Goal: Task Accomplishment & Management: Manage account settings

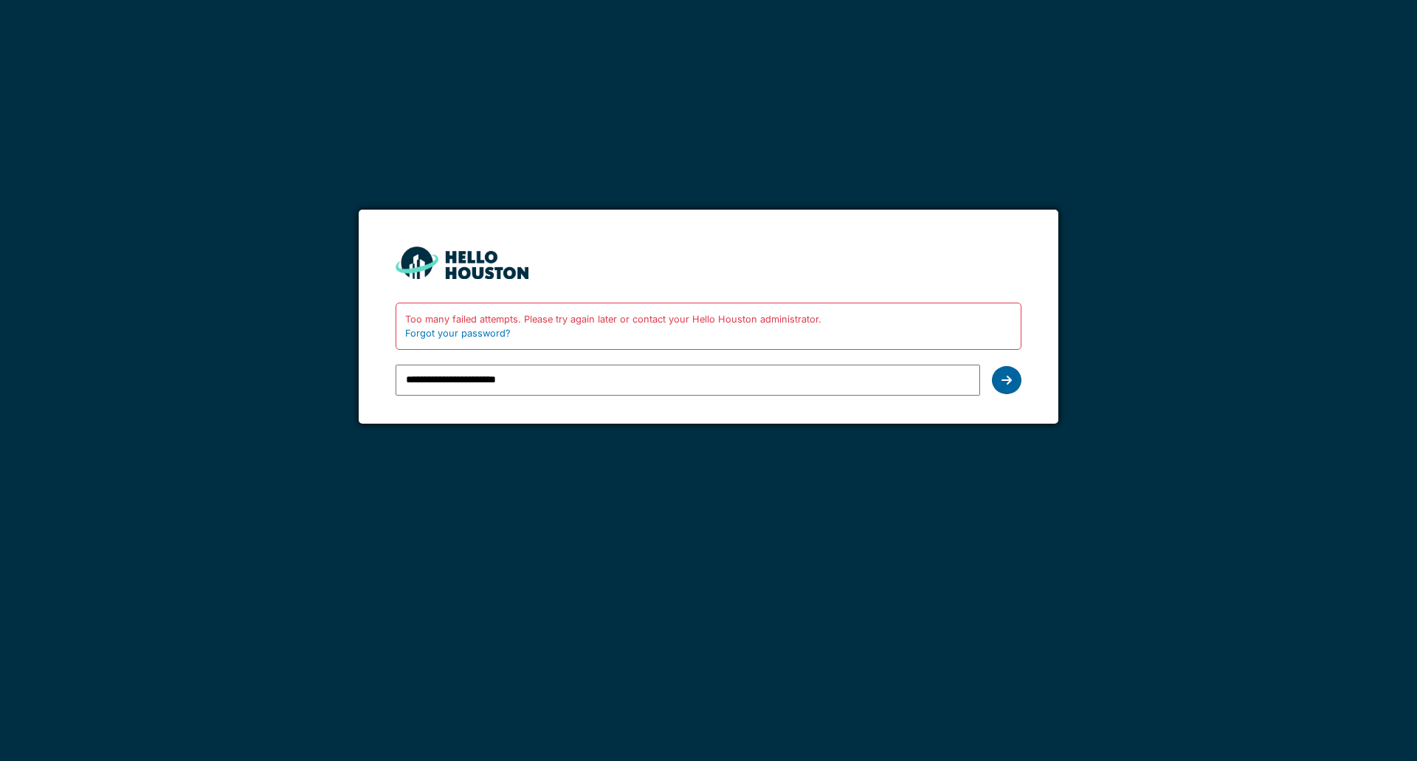
click at [1013, 390] on div at bounding box center [1007, 380] width 30 height 28
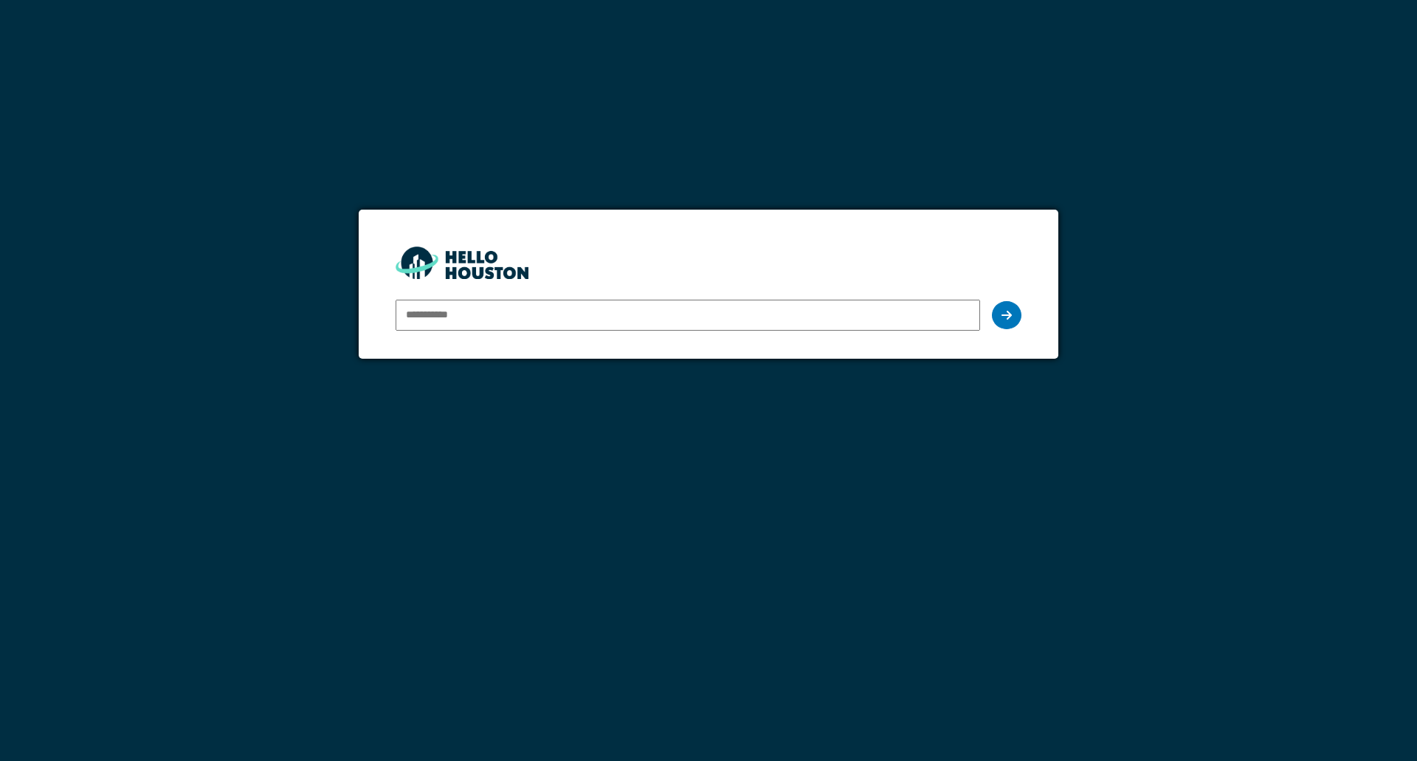
type input "**********"
click at [1008, 317] on icon at bounding box center [1007, 315] width 10 height 12
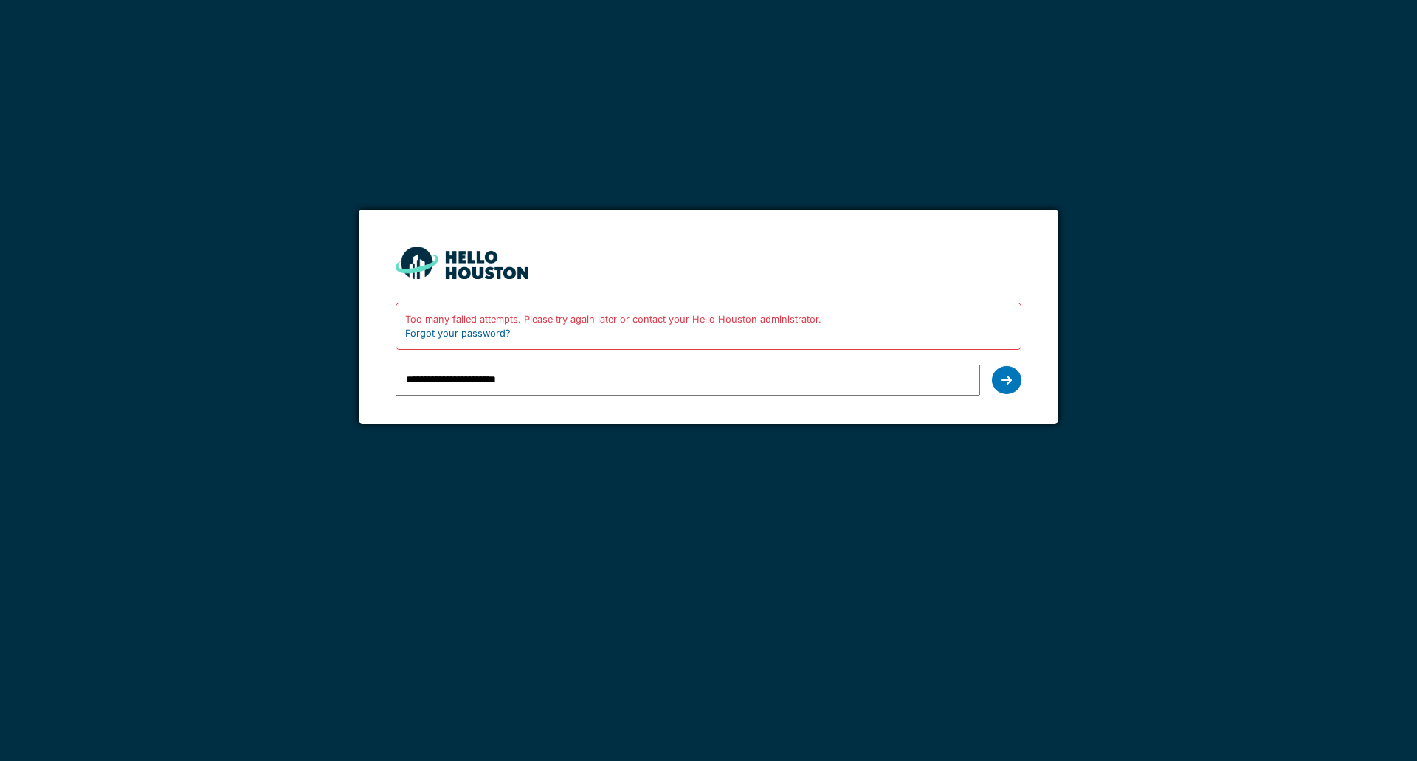
click at [485, 330] on link "Forgot your password?" at bounding box center [458, 333] width 106 height 11
